Goal: Register for event/course

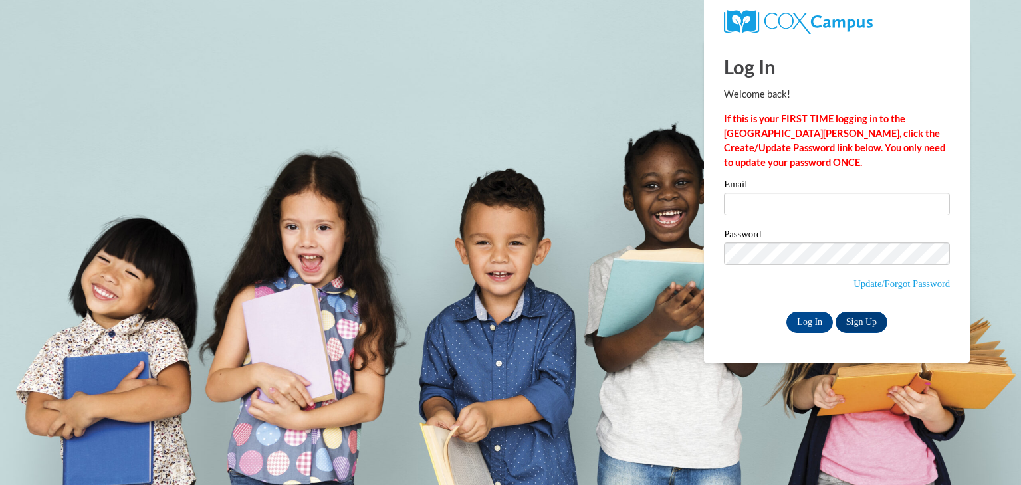
type input "[EMAIL_ADDRESS][DOMAIN_NAME]"
click at [809, 316] on input "Log In" at bounding box center [809, 322] width 47 height 21
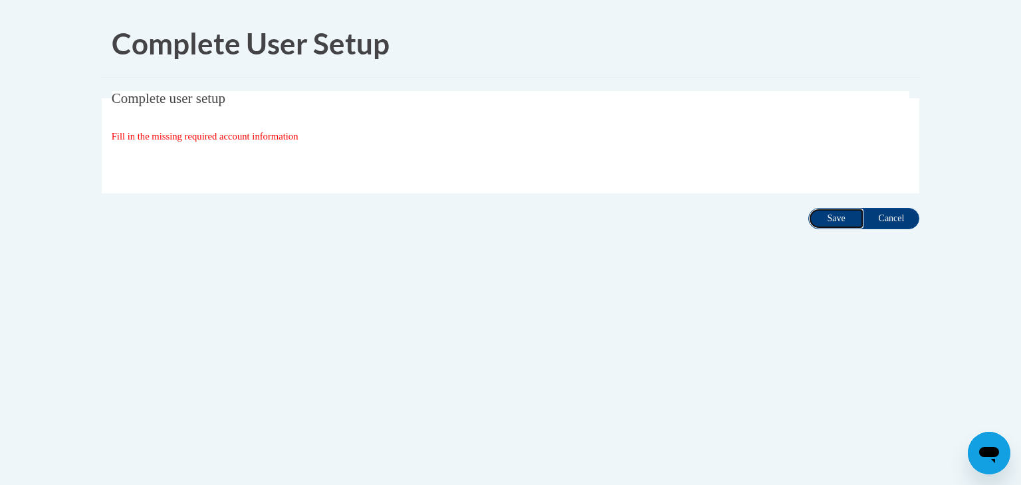
click at [829, 219] on input "Save" at bounding box center [836, 218] width 56 height 21
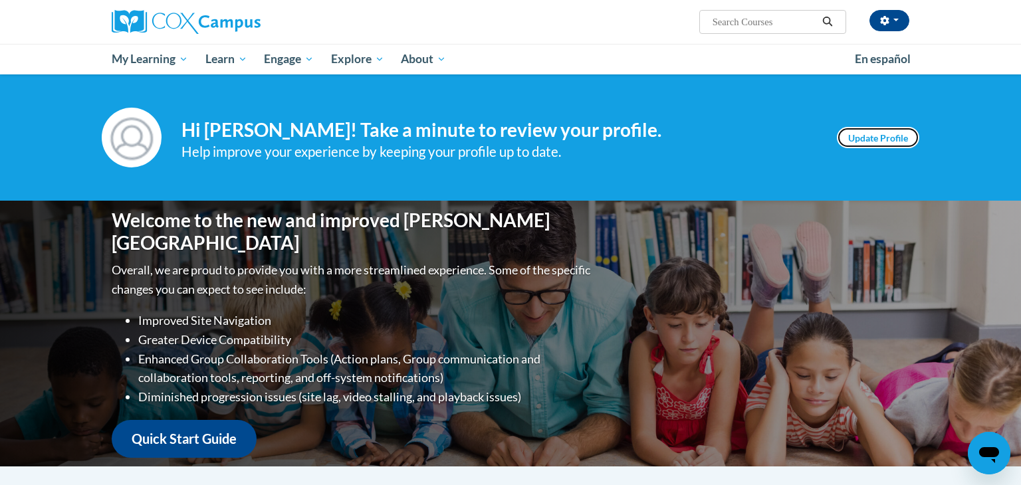
click at [885, 135] on link "Update Profile" at bounding box center [878, 137] width 82 height 21
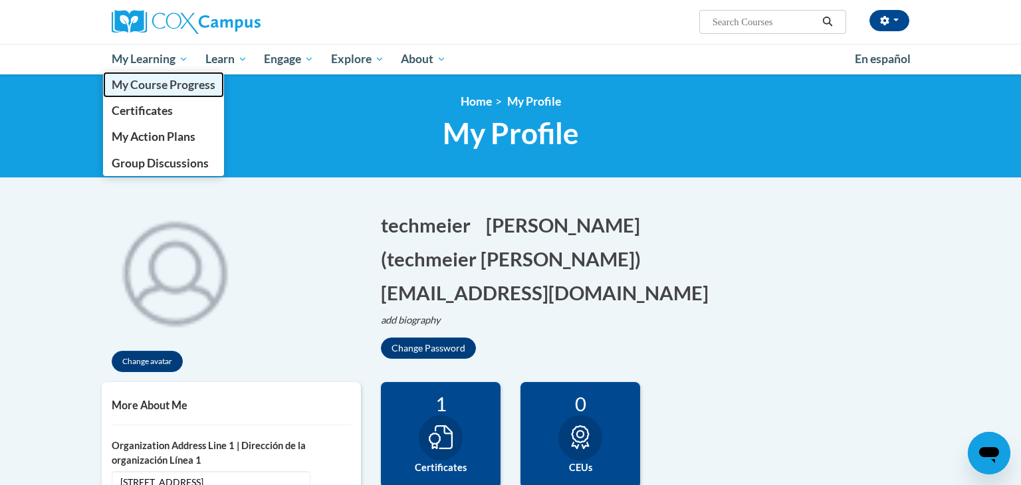
click at [165, 81] on span "My Course Progress" at bounding box center [164, 85] width 104 height 14
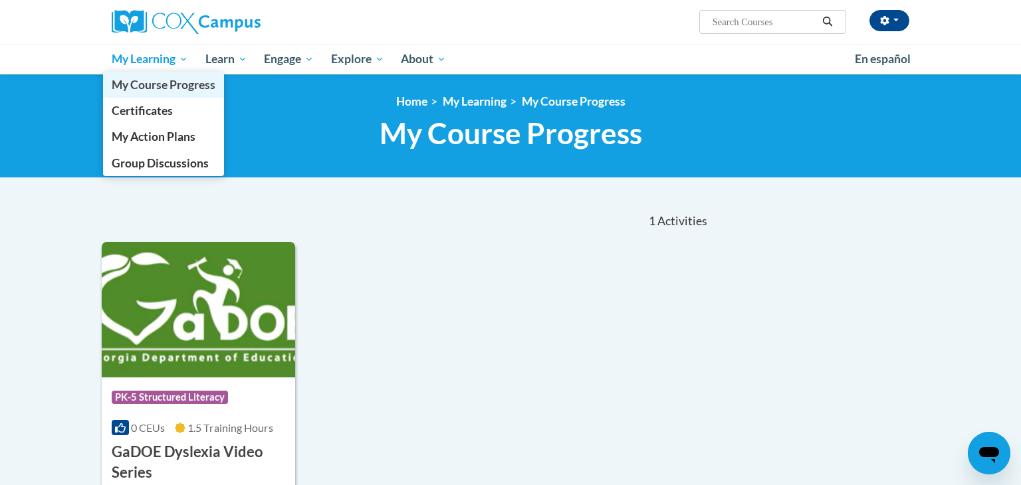
click at [176, 82] on span "My Course Progress" at bounding box center [164, 85] width 104 height 14
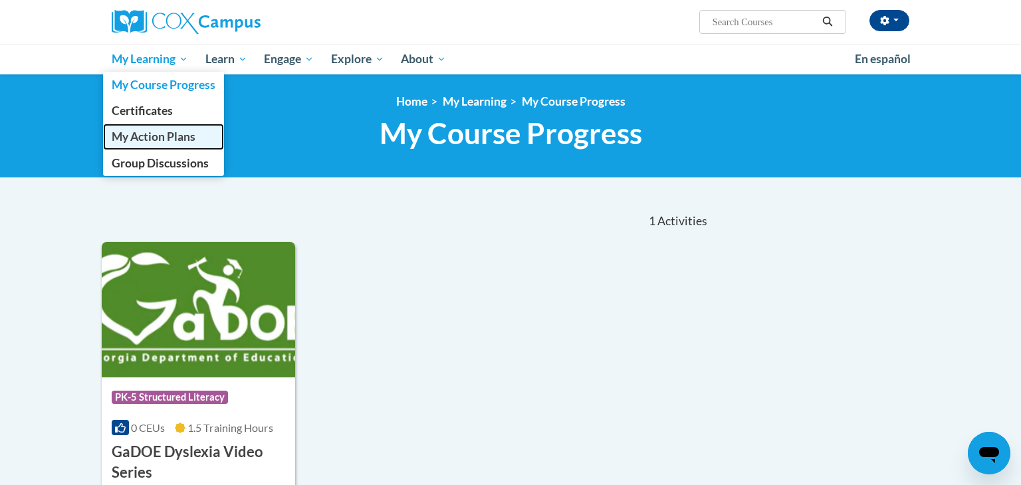
click at [185, 137] on span "My Action Plans" at bounding box center [154, 137] width 84 height 14
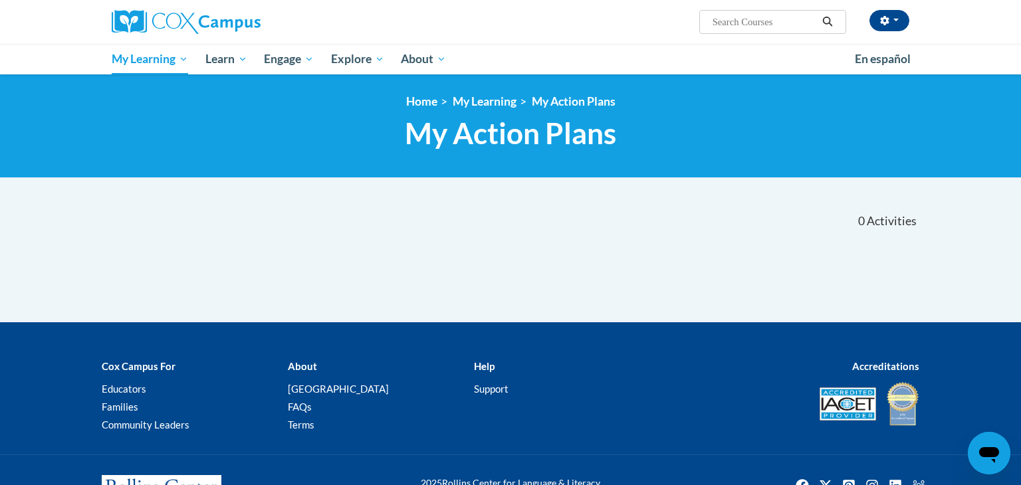
click at [736, 28] on input "Search..." at bounding box center [764, 22] width 106 height 16
type input "oral language is the foundation for literacy"
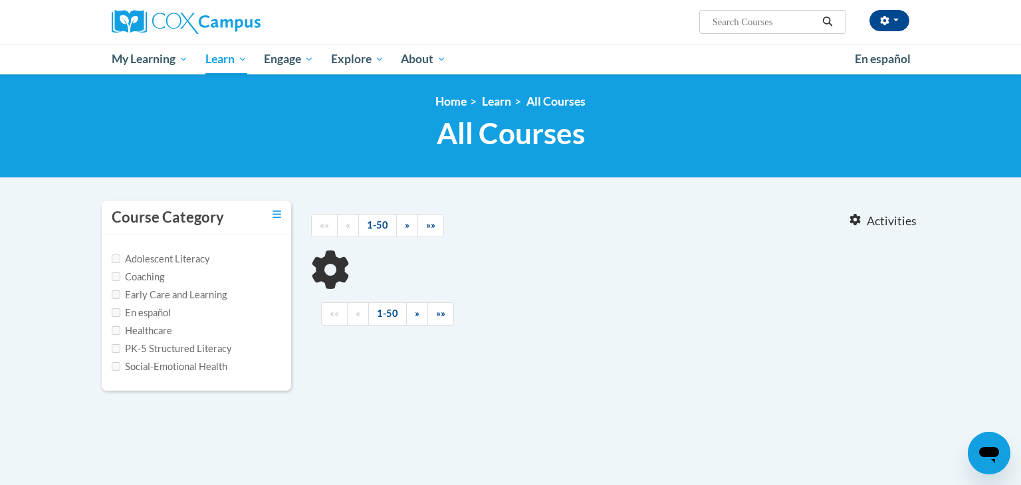
type input "oral language is the foundation for literacy"
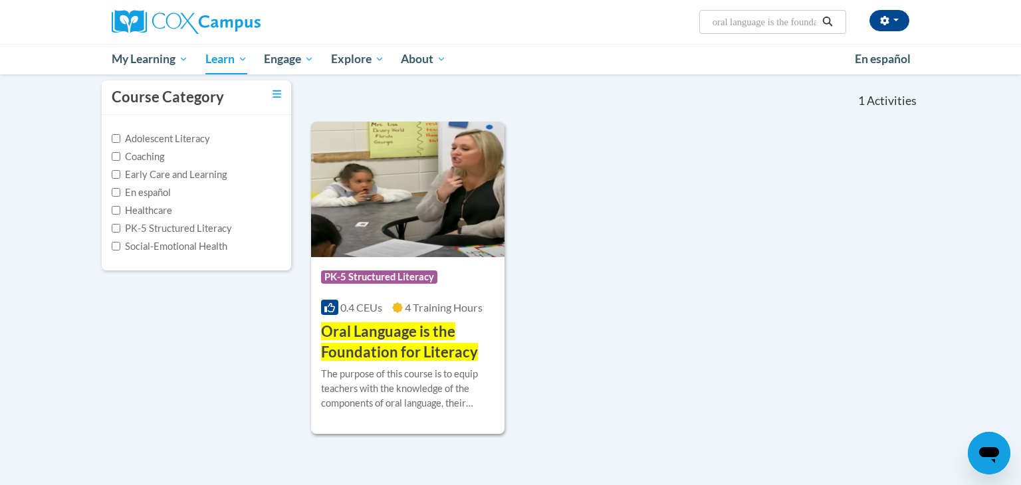
scroll to position [122, 0]
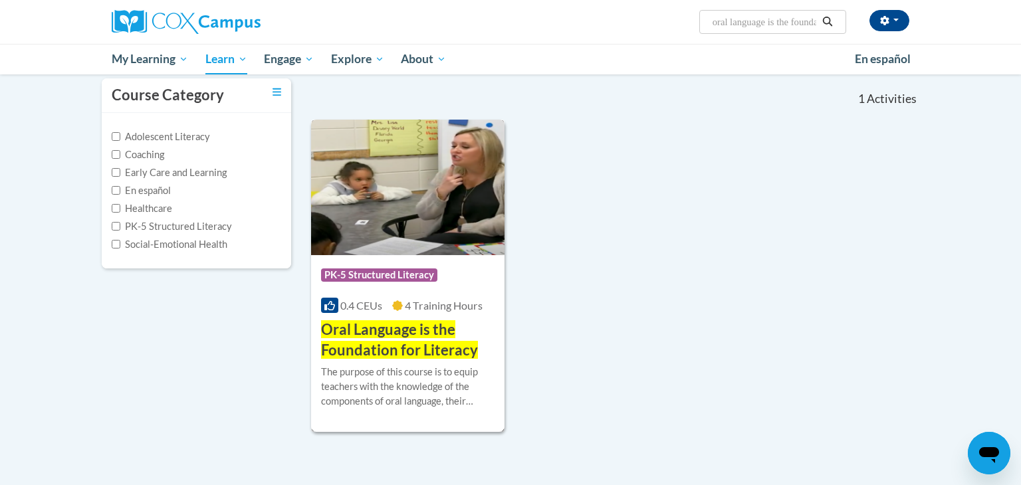
click at [392, 334] on span "Oral Language is the Foundation for Literacy" at bounding box center [399, 339] width 157 height 39
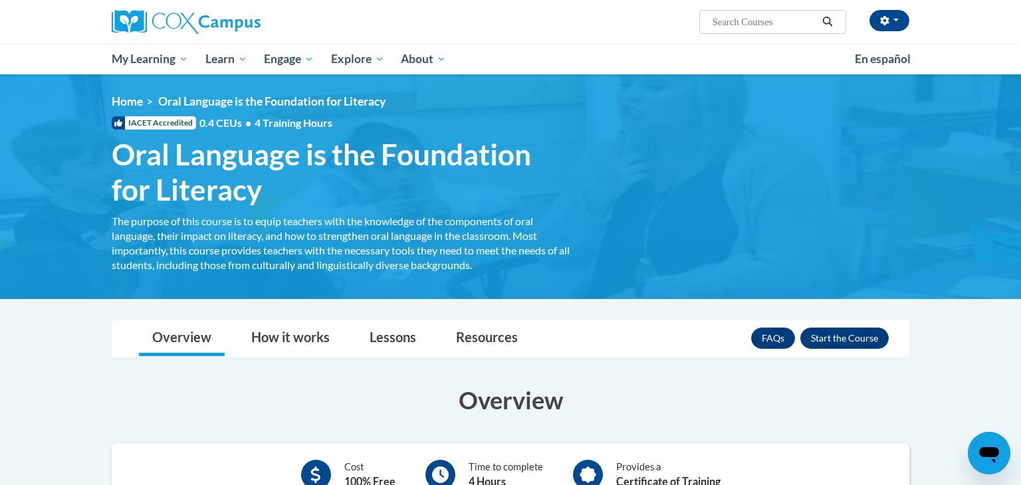
click at [746, 21] on input "Search..." at bounding box center [764, 22] width 106 height 16
type input "early literacy"
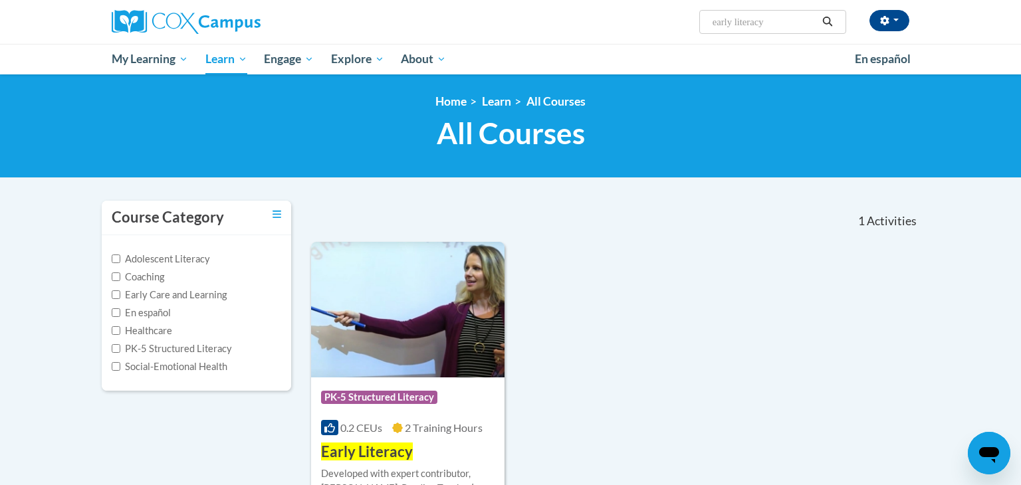
click at [769, 20] on input "early literacy" at bounding box center [764, 22] width 106 height 16
type input "e"
type input "oral language is the foundation for literacy"
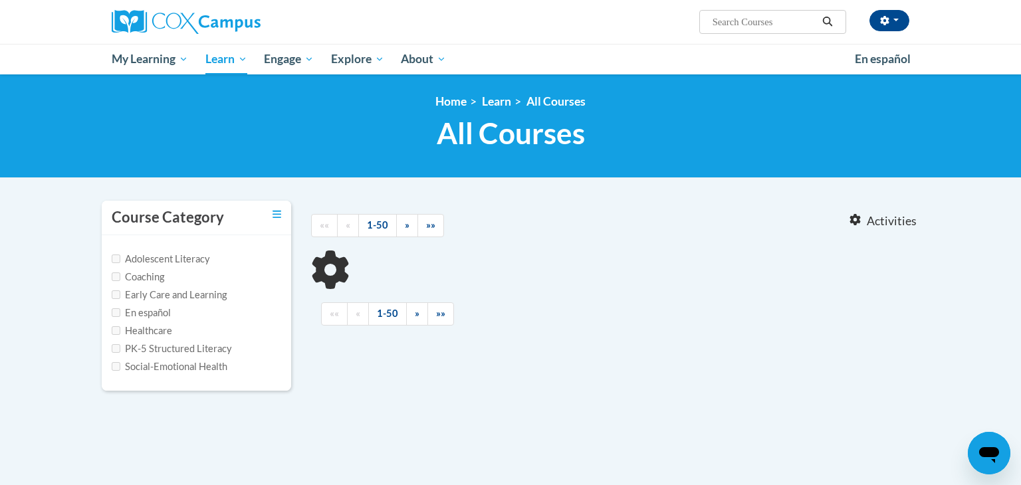
type input "oral language is the foundation for literacy"
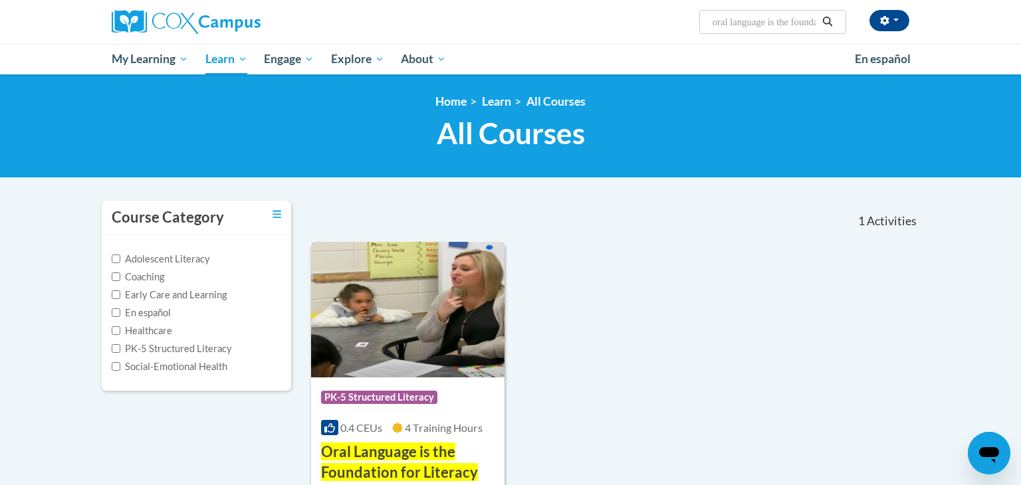
click at [377, 450] on span "Oral Language is the Foundation for Literacy" at bounding box center [399, 462] width 157 height 39
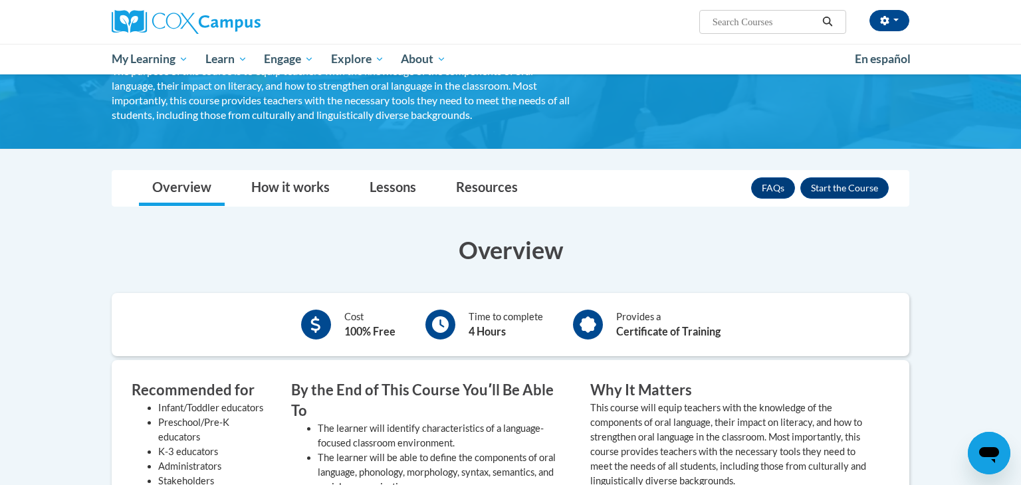
scroll to position [149, 0]
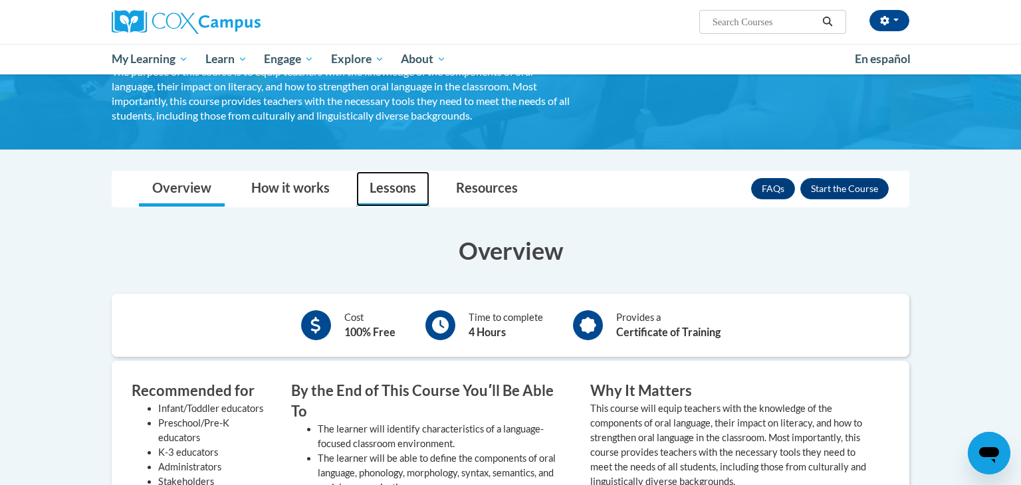
click at [394, 184] on link "Lessons" at bounding box center [392, 188] width 73 height 35
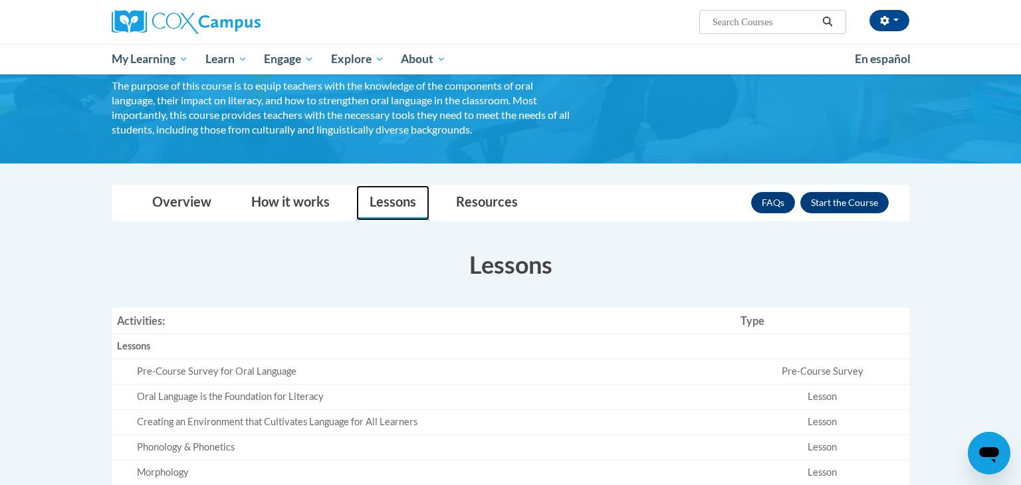
scroll to position [137, 0]
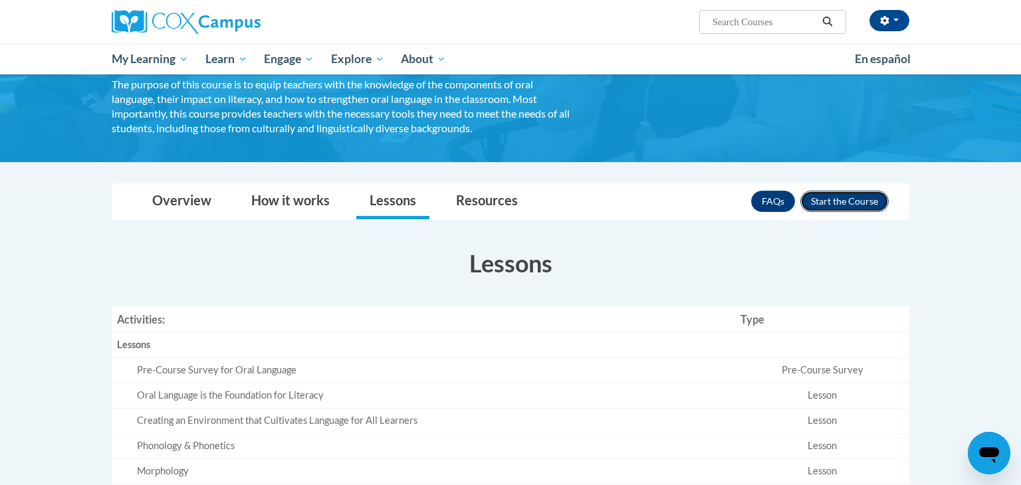
click at [864, 199] on button "Enroll" at bounding box center [844, 201] width 88 height 21
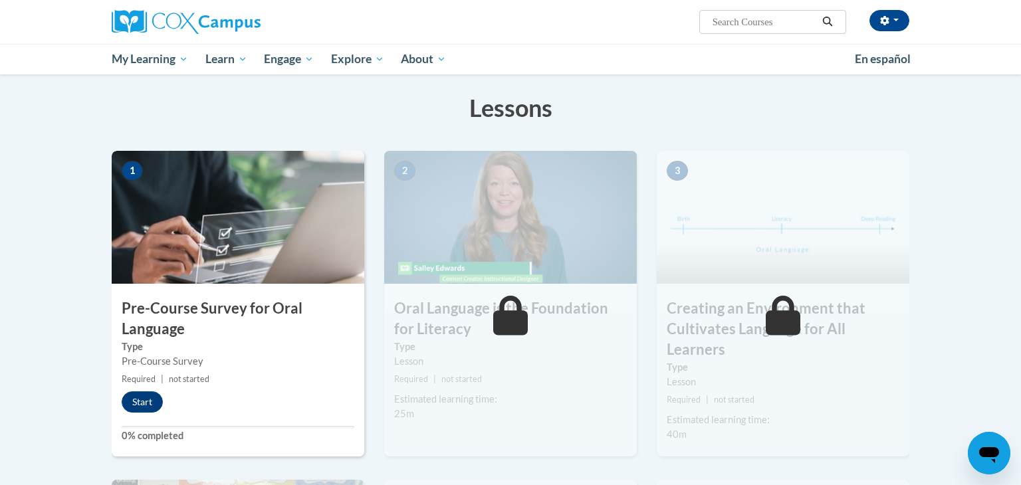
scroll to position [214, 0]
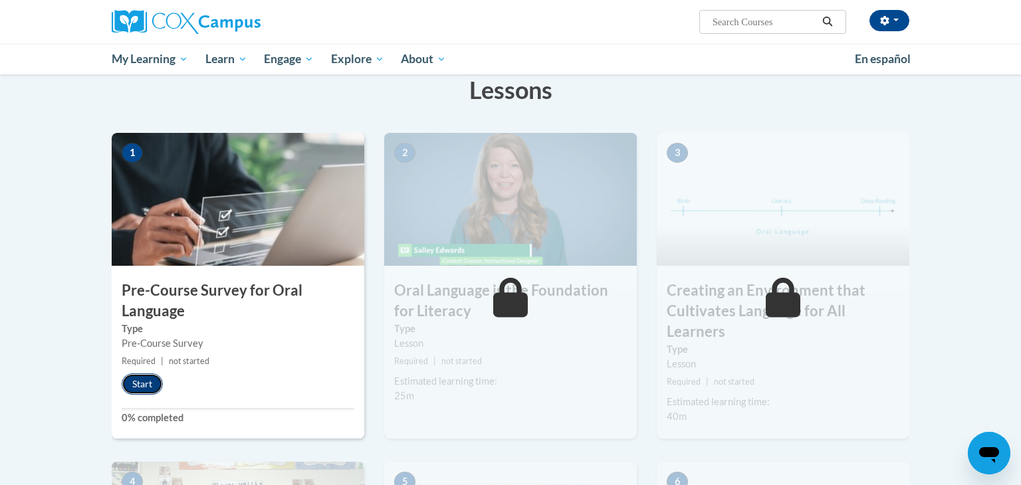
click at [136, 386] on button "Start" at bounding box center [142, 383] width 41 height 21
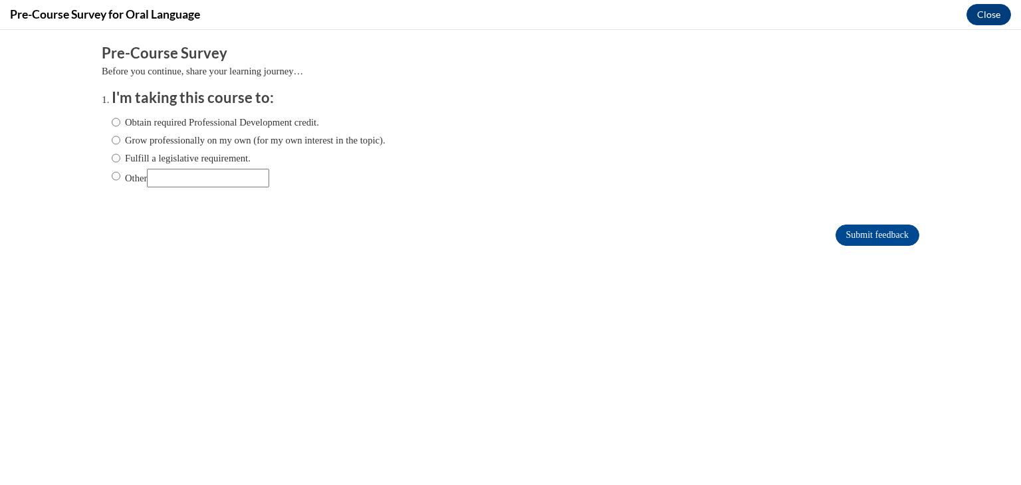
scroll to position [0, 0]
click at [118, 159] on input "Fulfill a legislative requirement." at bounding box center [116, 158] width 9 height 15
radio input "true"
click at [115, 124] on input "Obtain required Professional Development credit." at bounding box center [116, 122] width 9 height 15
radio input "true"
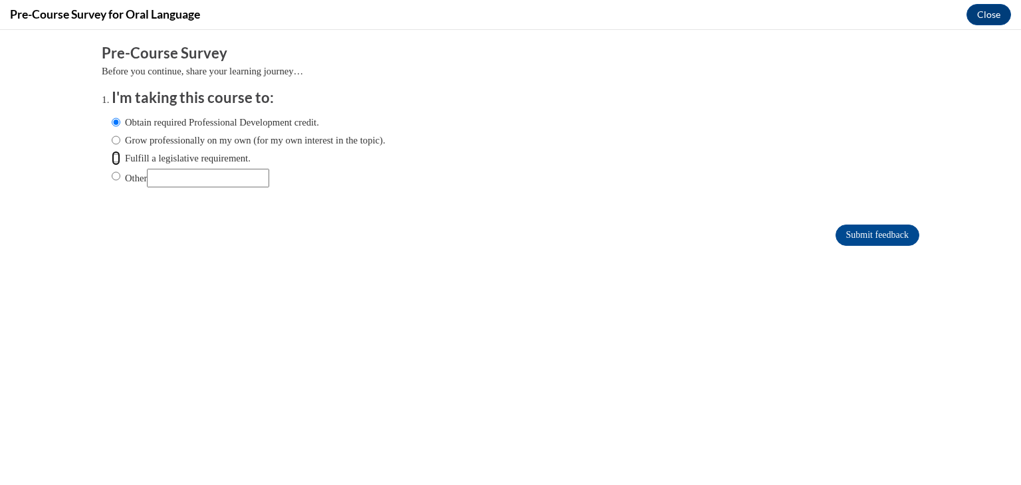
click at [116, 156] on input "Fulfill a legislative requirement." at bounding box center [116, 158] width 9 height 15
radio input "true"
click at [896, 226] on input "Submit feedback" at bounding box center [877, 235] width 84 height 21
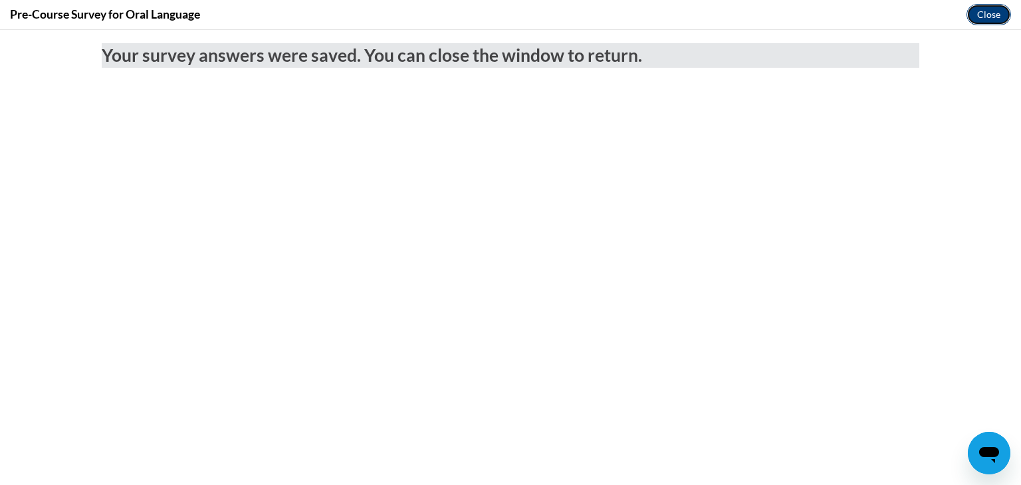
click at [982, 17] on button "Close" at bounding box center [988, 14] width 45 height 21
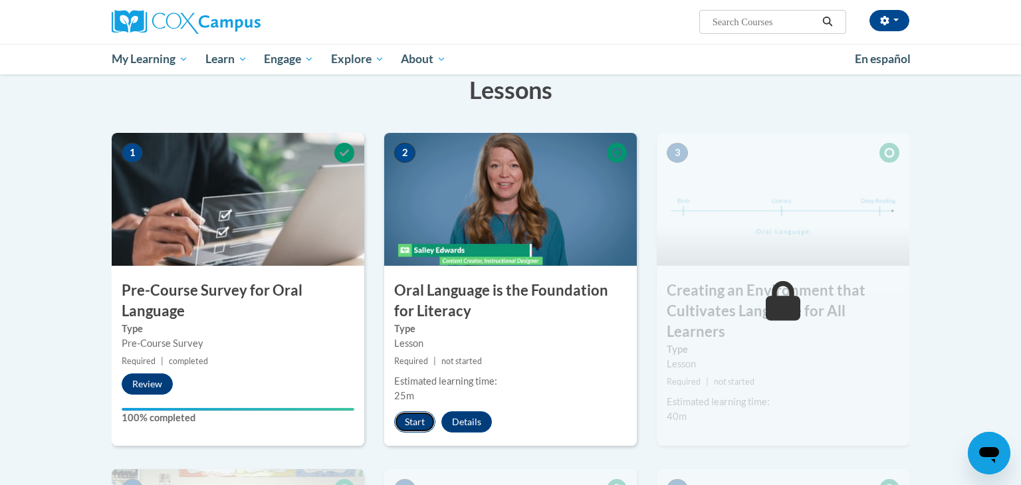
click at [418, 419] on button "Start" at bounding box center [414, 421] width 41 height 21
